Goal: Task Accomplishment & Management: Use online tool/utility

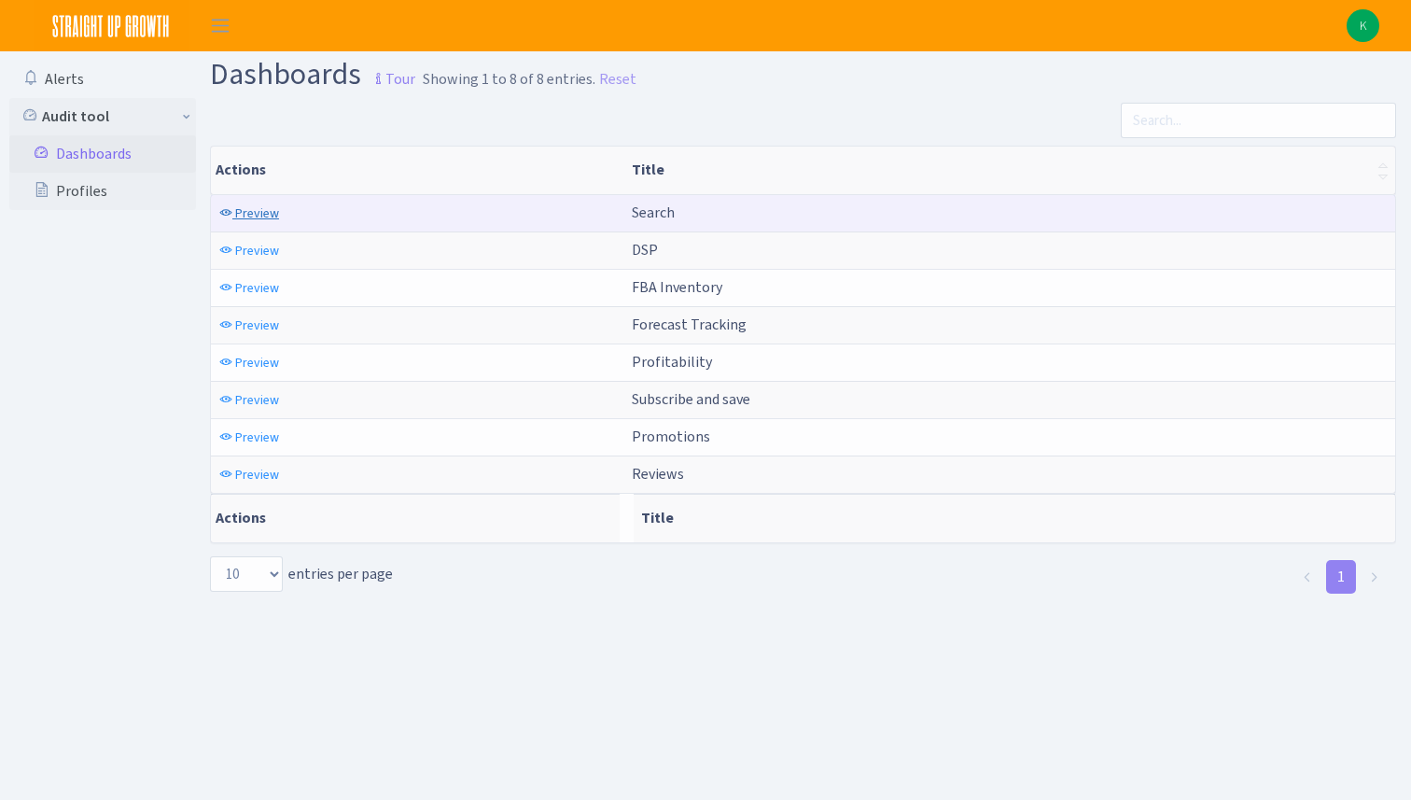
click at [256, 215] on span "Preview" at bounding box center [257, 213] width 44 height 18
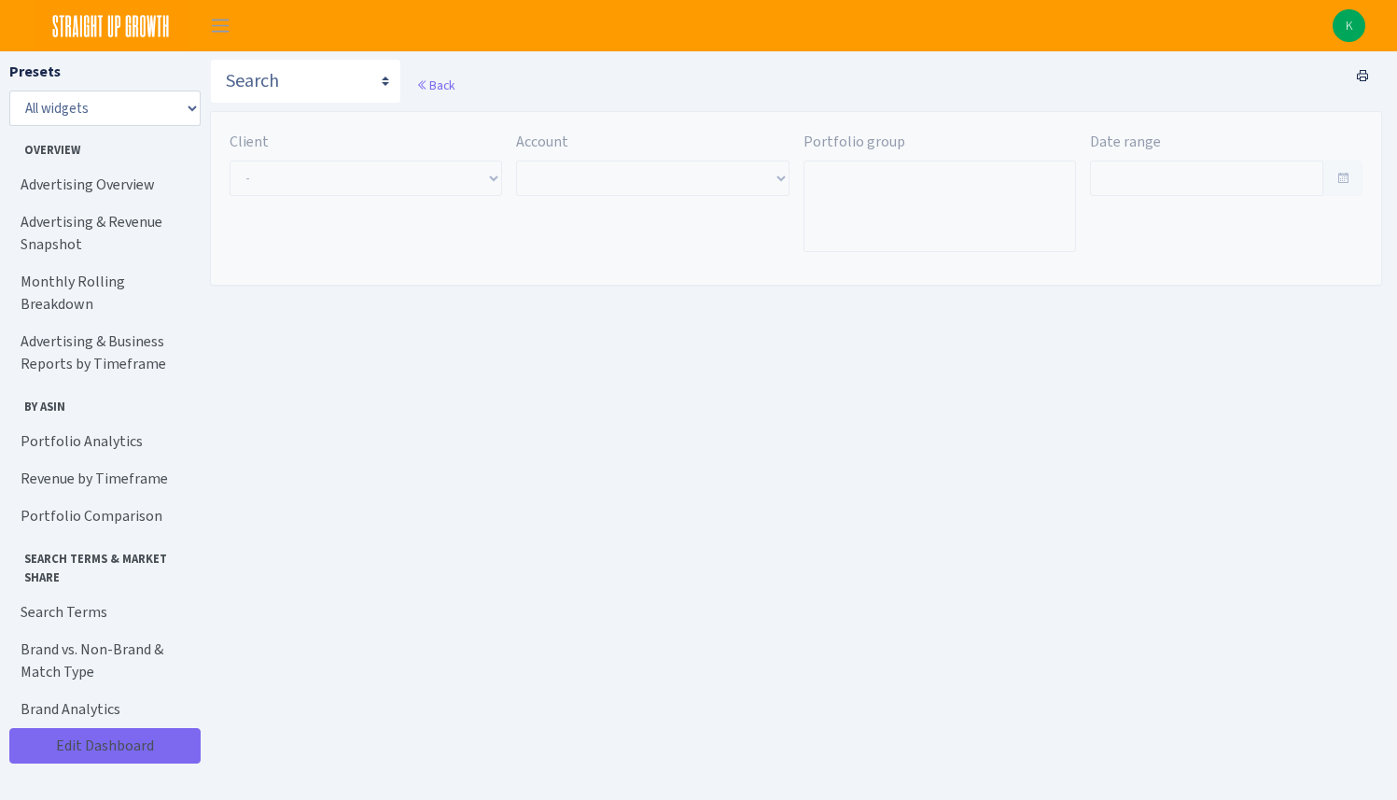
type input "[DATE] - [DATE]"
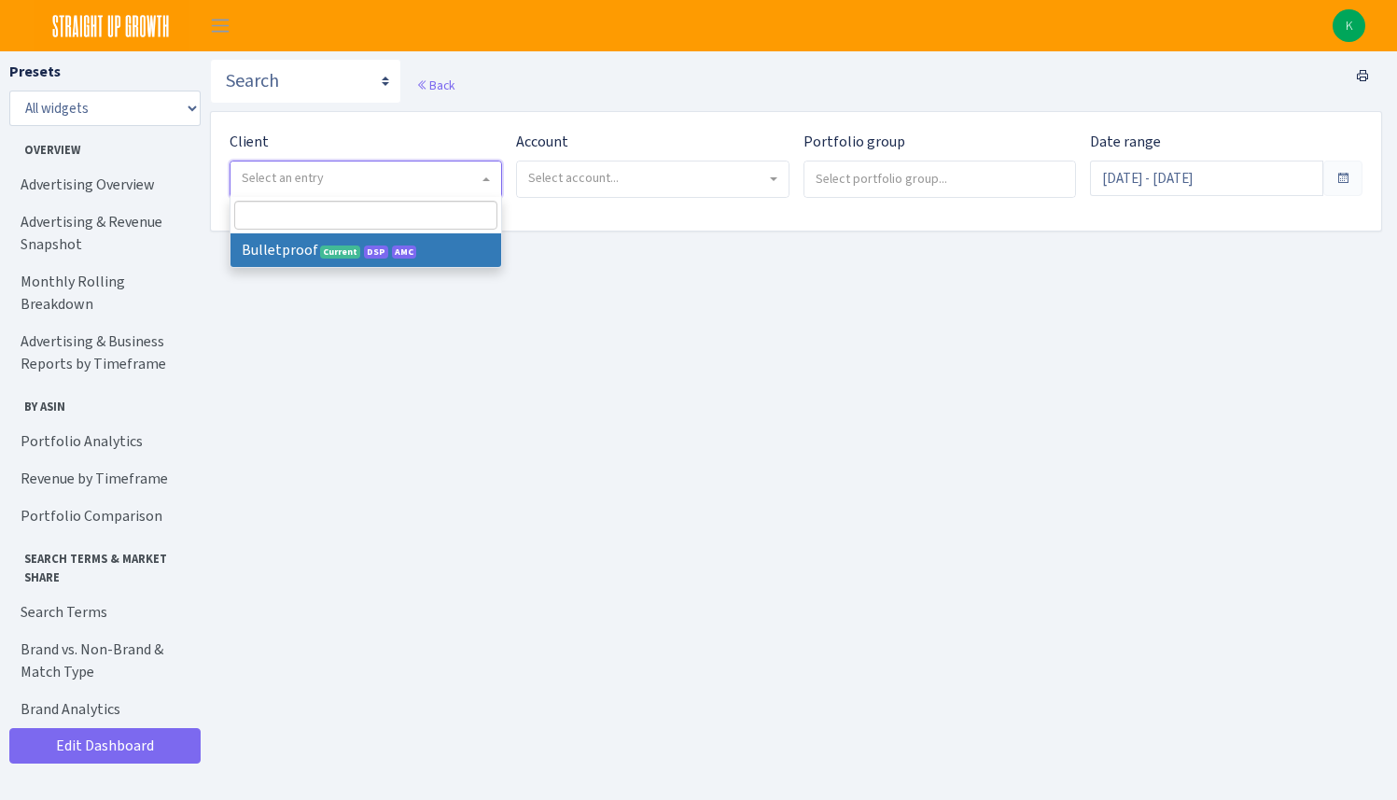
click at [400, 186] on span "Select an entry" at bounding box center [360, 178] width 237 height 19
select select "409"
select select
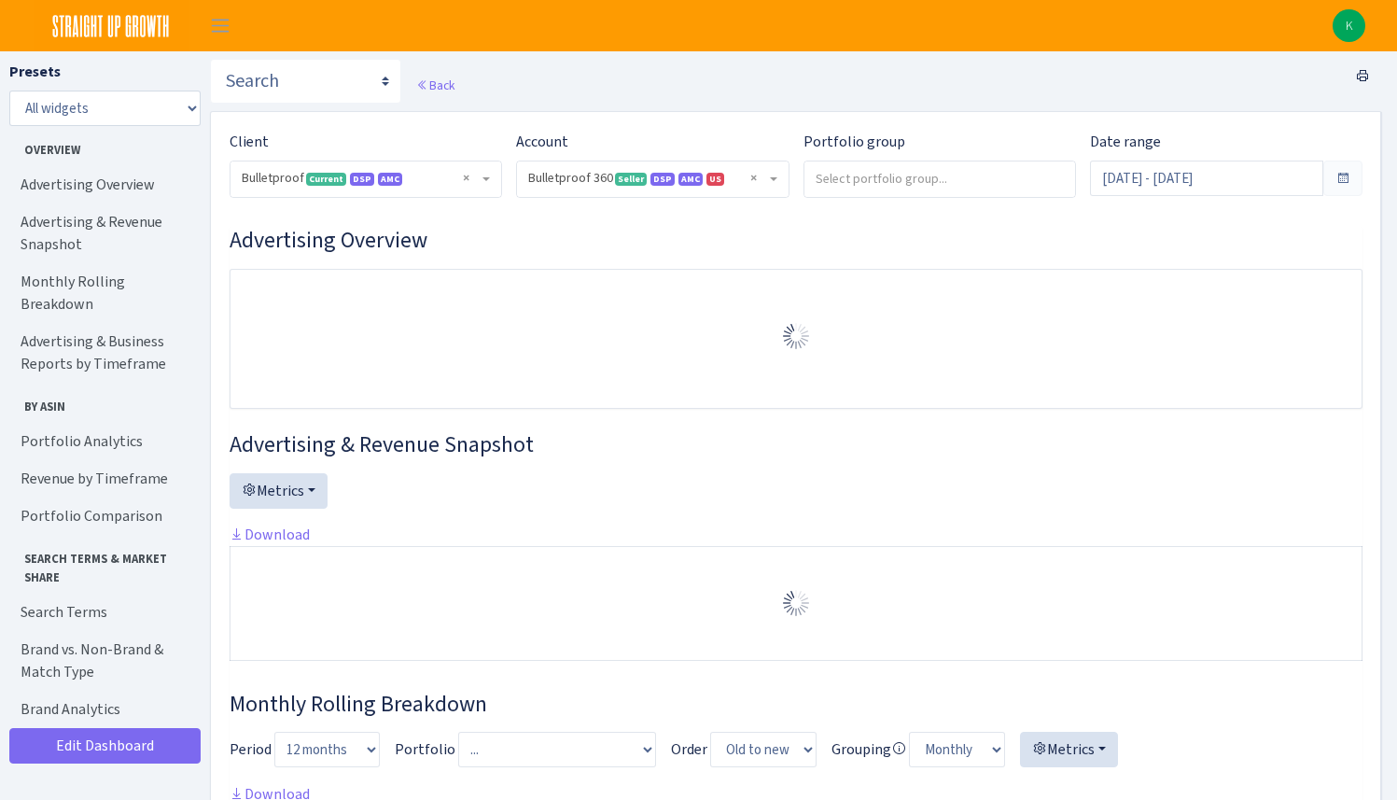
select select "3235730245795869"
click at [1175, 186] on input "[DATE] - [DATE]" at bounding box center [1206, 178] width 233 height 35
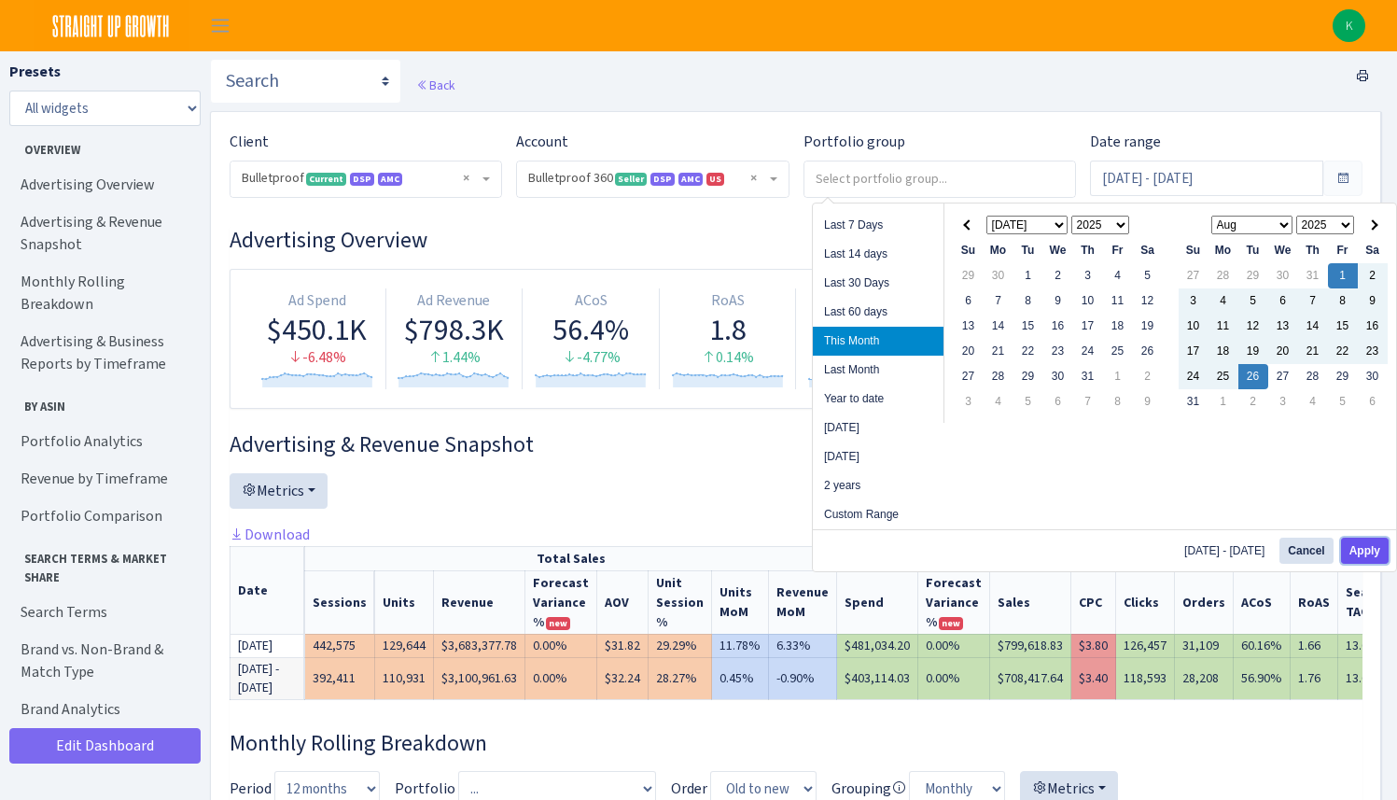
click at [1369, 556] on button "Apply" at bounding box center [1365, 551] width 48 height 26
type input "[DATE] - [DATE]"
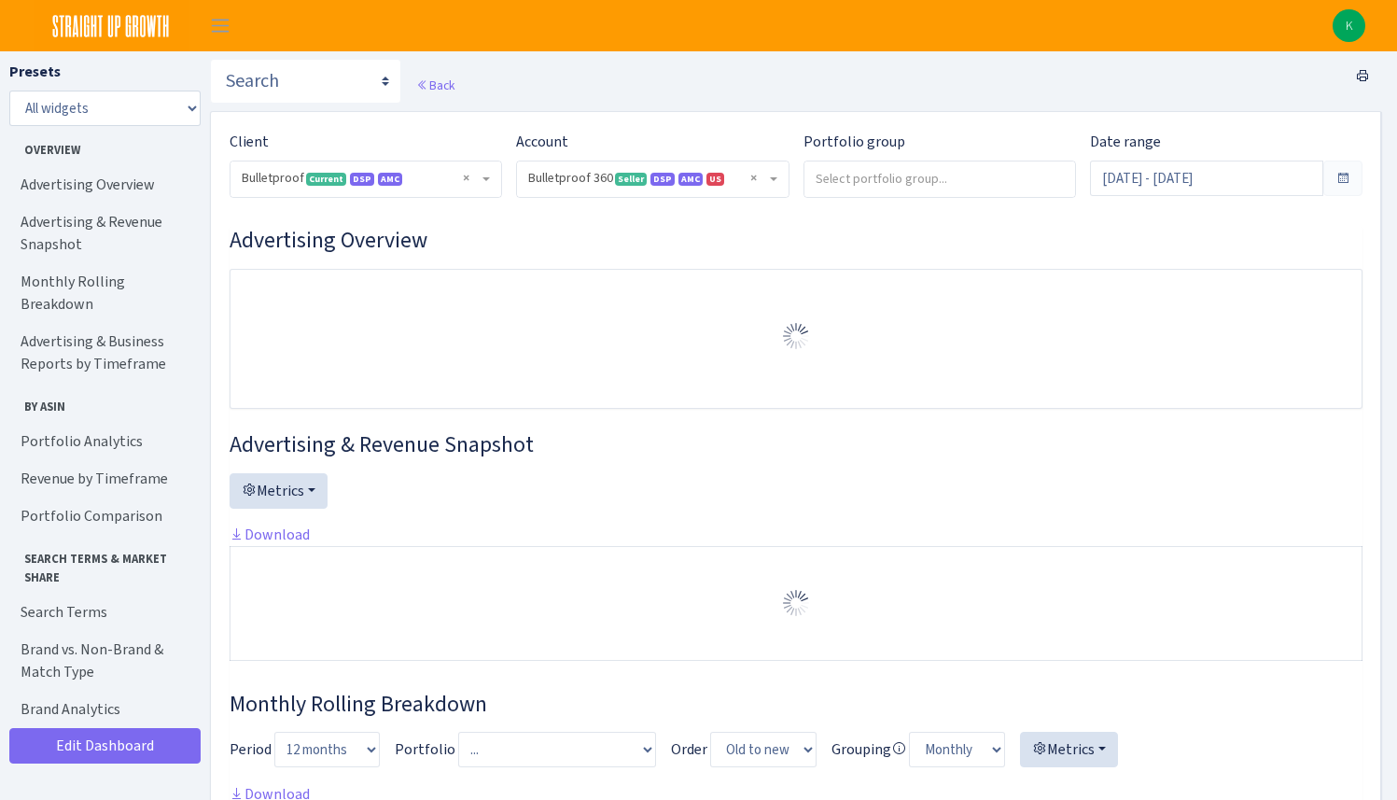
select select "3235730245795869"
click at [118, 594] on link "Search Terms" at bounding box center [102, 612] width 187 height 37
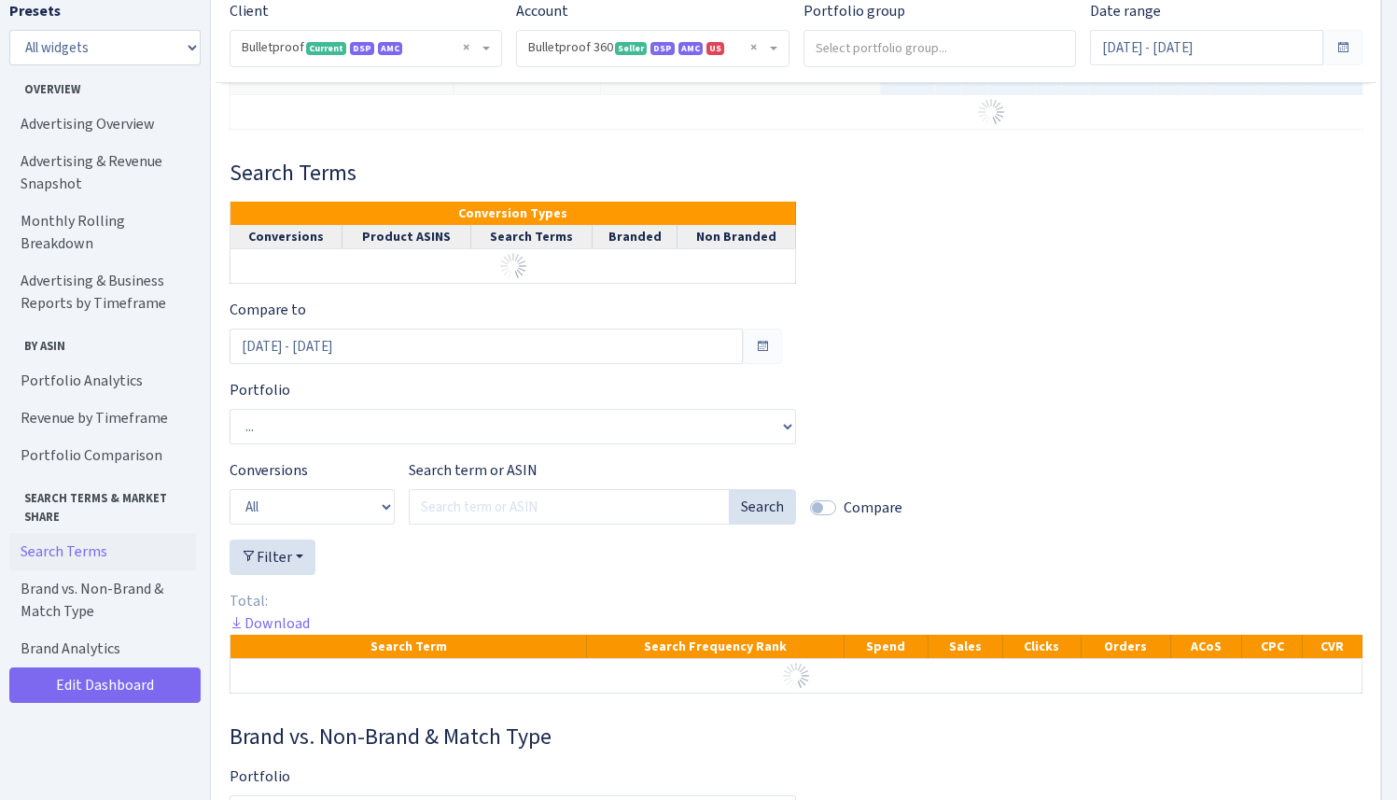
scroll to position [3037, 0]
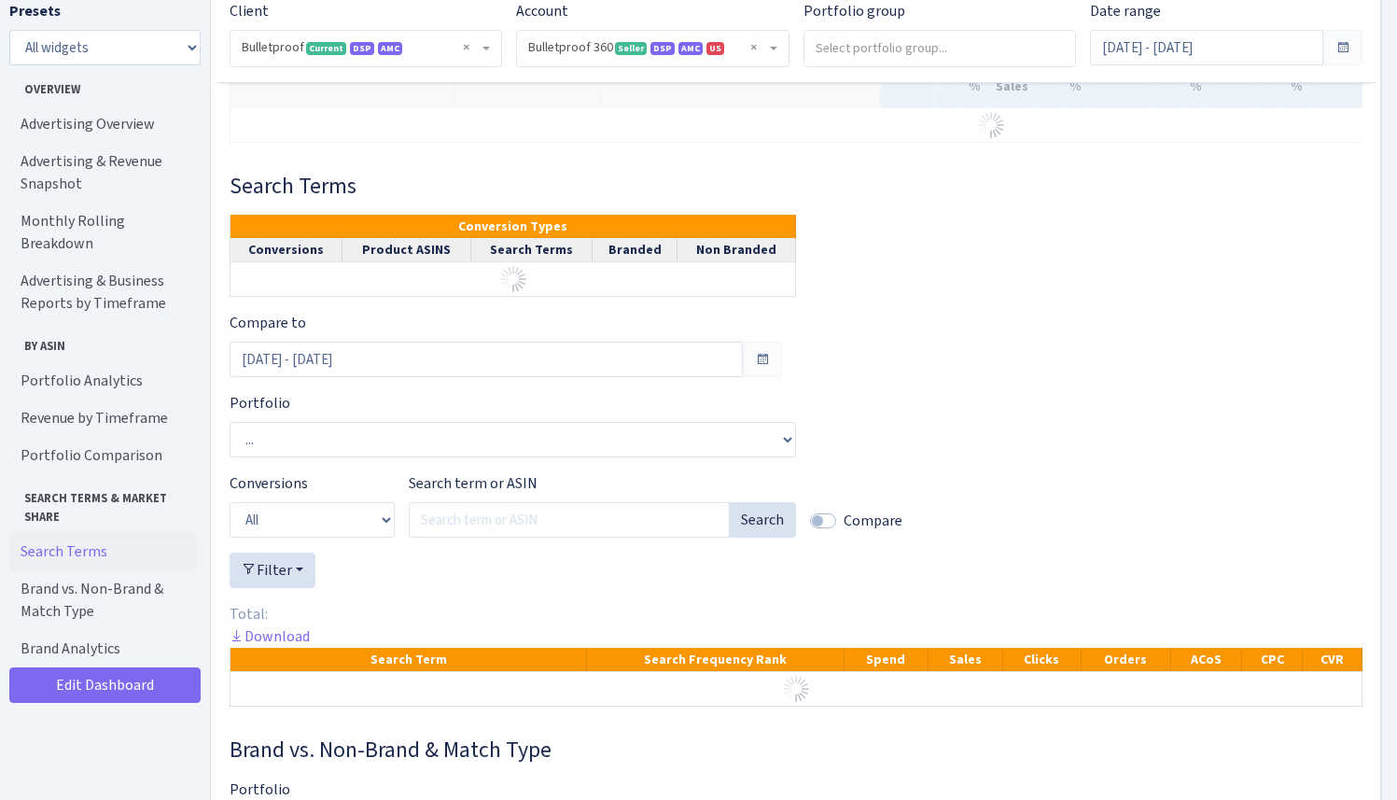
click at [457, 527] on div "Compare to Jul 6, 2025 - Jul 31, 2025 Portfolio ... ADK Supplement Charcoal Sup…" at bounding box center [796, 517] width 1133 height 410
click at [458, 538] on input "Search term or ASIN" at bounding box center [569, 519] width 321 height 35
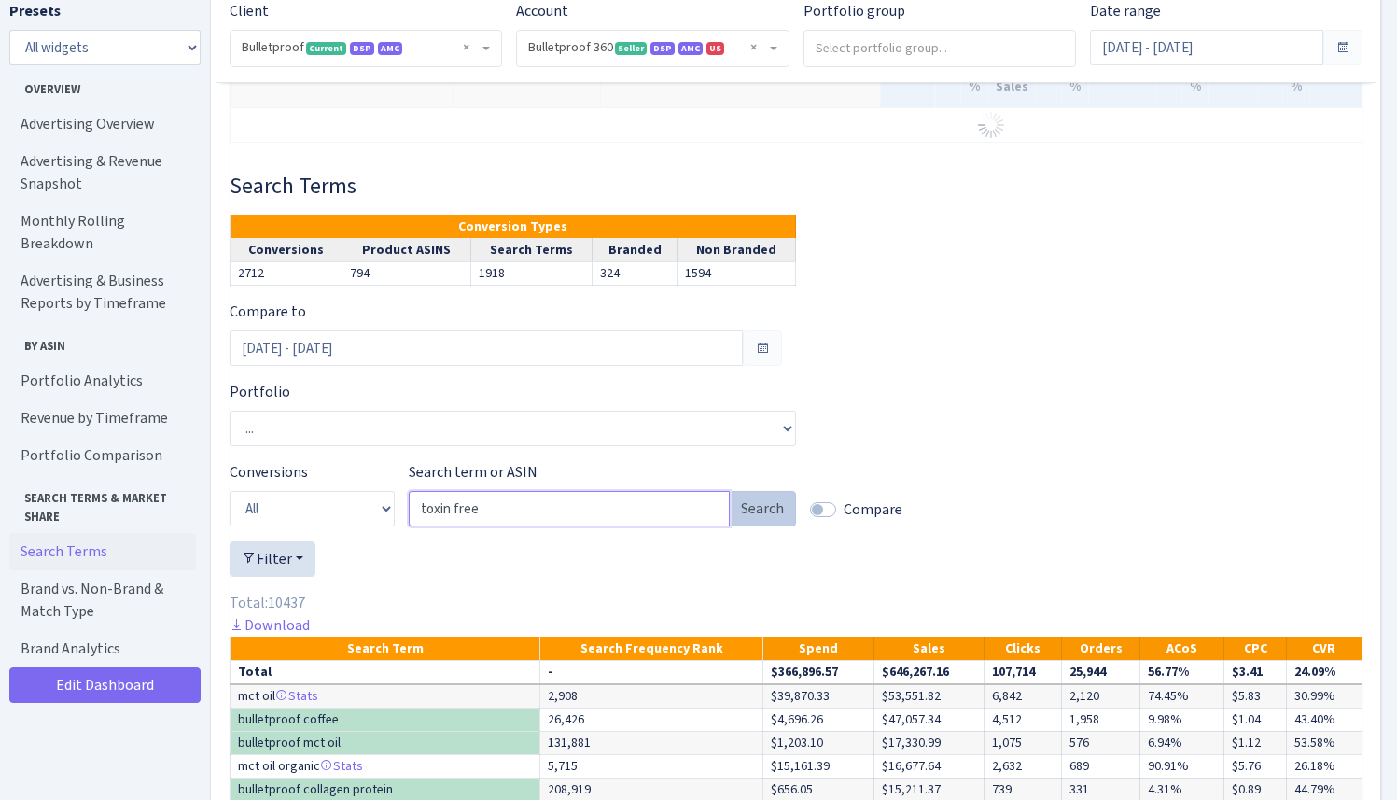
type input "toxin free"
click at [735, 526] on button "Search" at bounding box center [762, 508] width 67 height 35
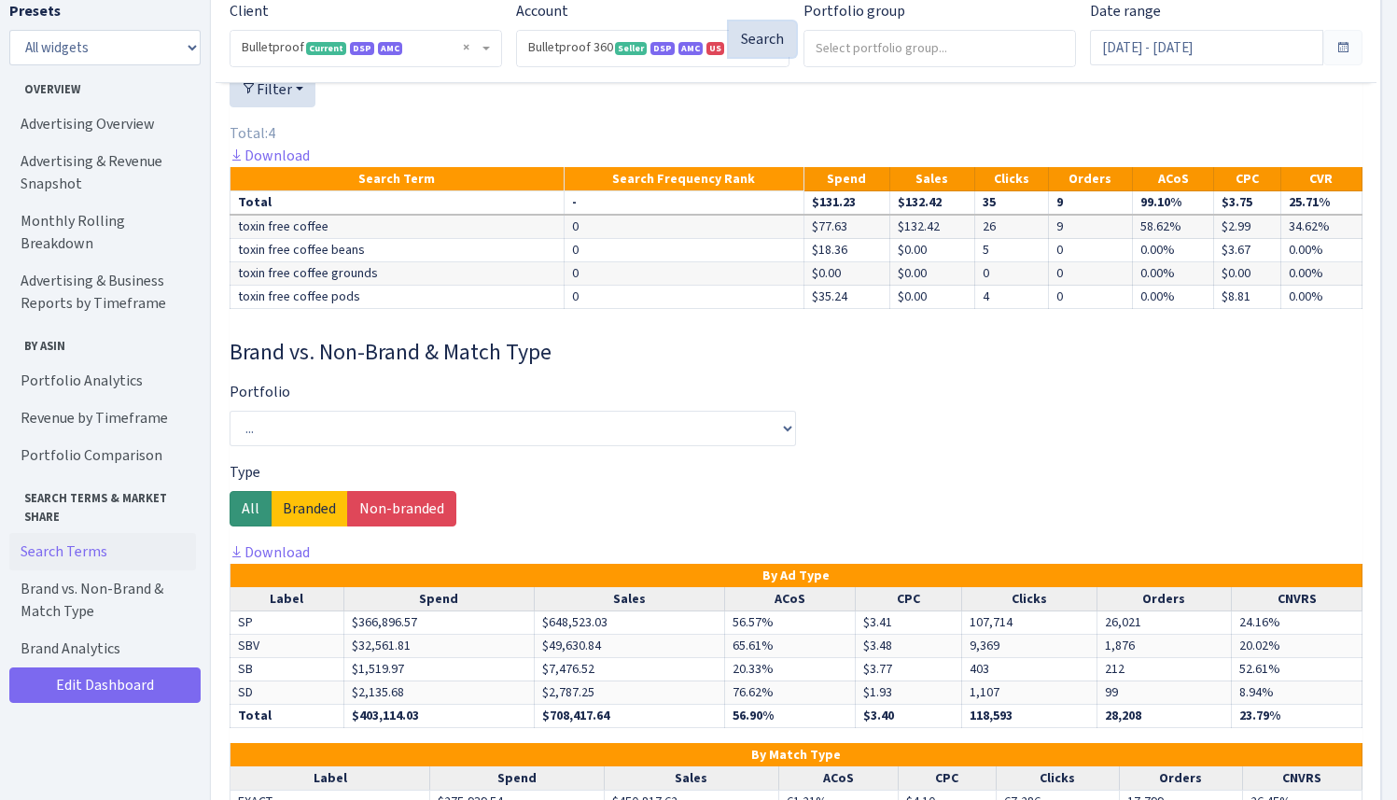
scroll to position [3911, 0]
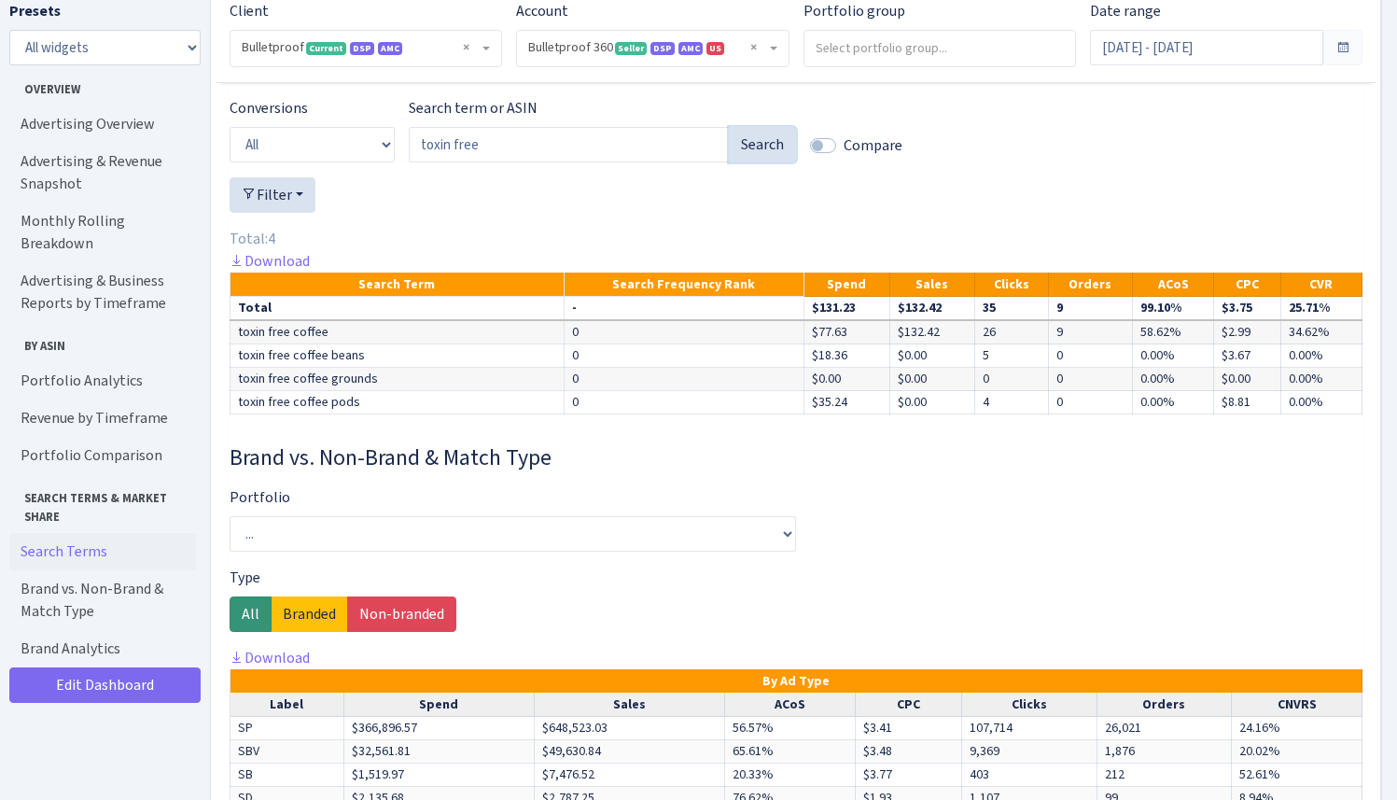
scroll to position [3696, 0]
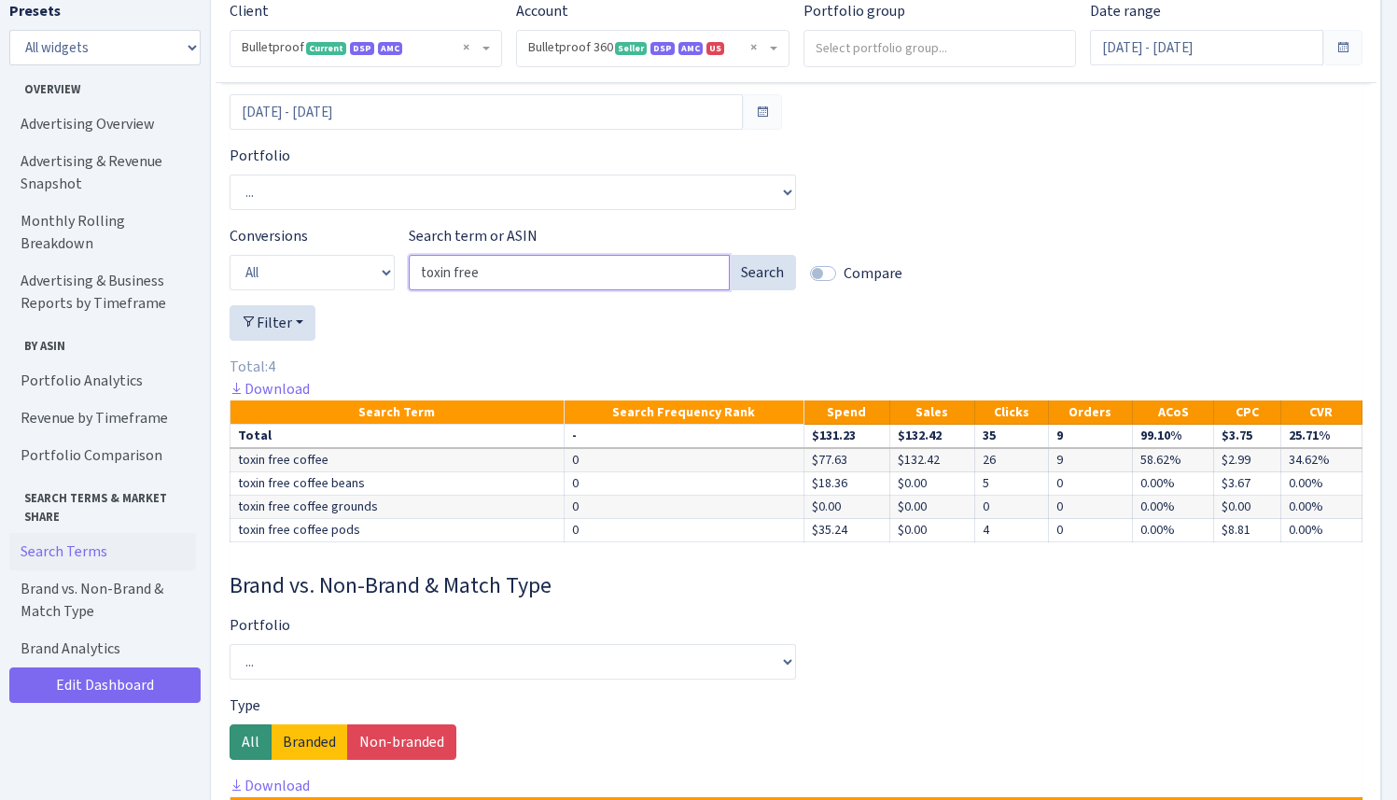
click at [507, 290] on input "toxin free" at bounding box center [569, 272] width 321 height 35
type input "enhanced coffee"
click at [775, 290] on button "Search" at bounding box center [762, 272] width 67 height 35
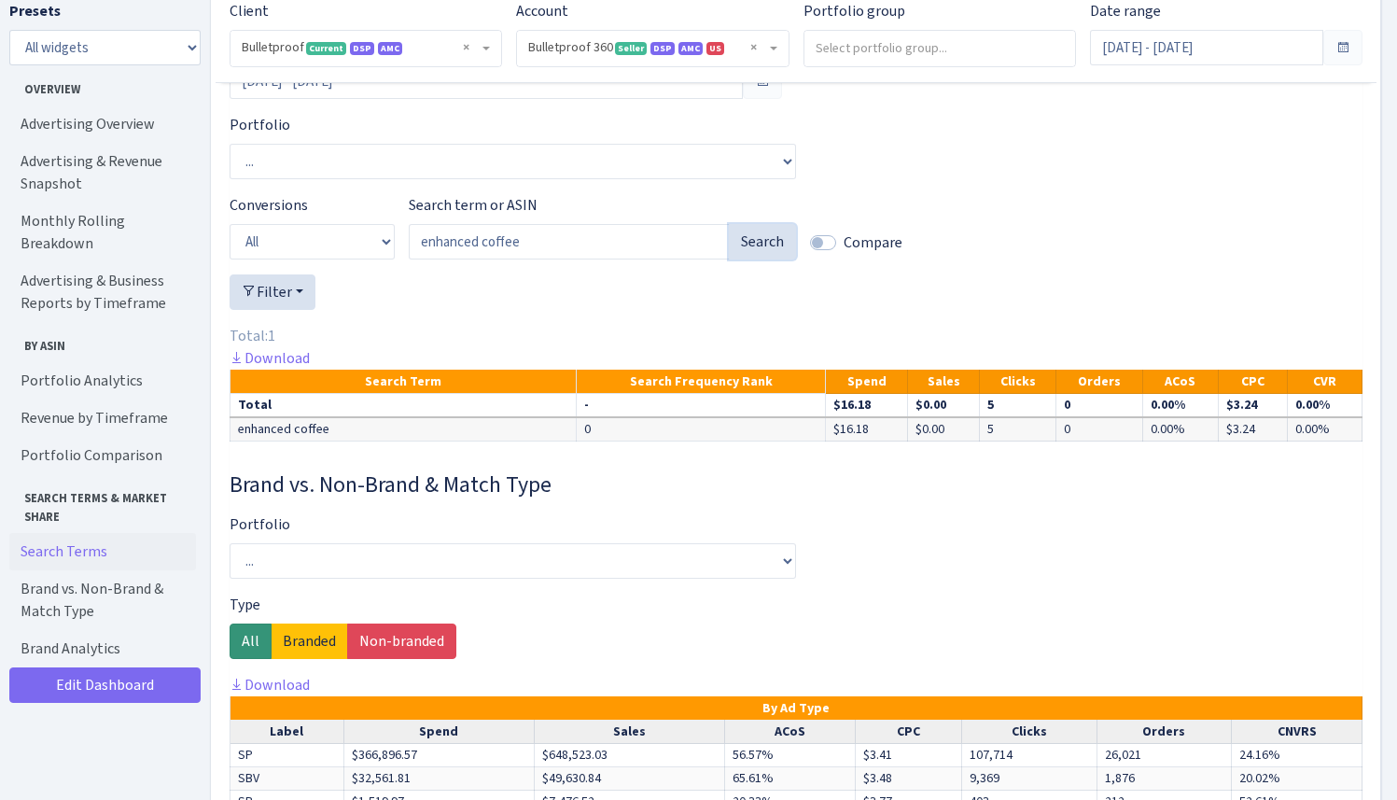
scroll to position [3746, 0]
